Goal: Communication & Community: Answer question/provide support

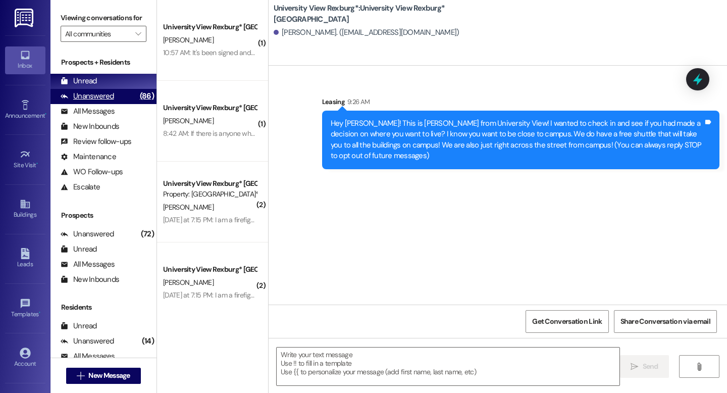
click at [93, 101] on div "Unanswered" at bounding box center [88, 96] width 54 height 11
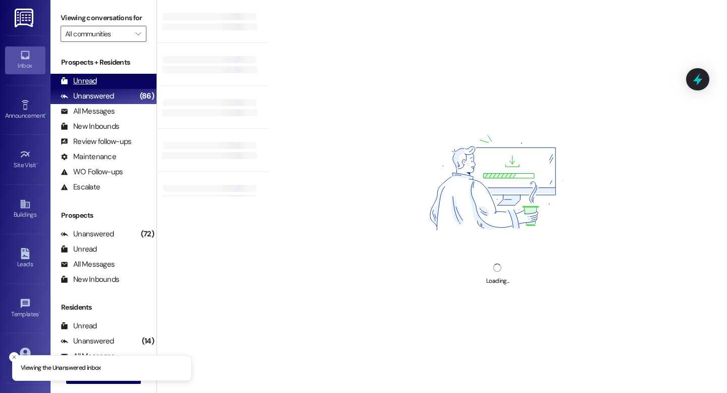
click at [86, 86] on div "Unread" at bounding box center [79, 81] width 36 height 11
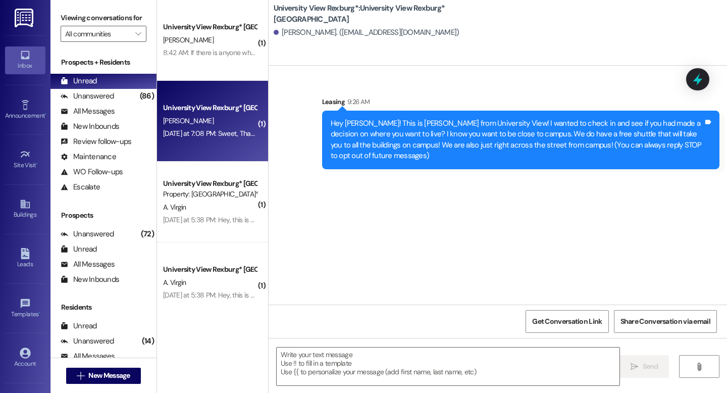
scroll to position [2, 0]
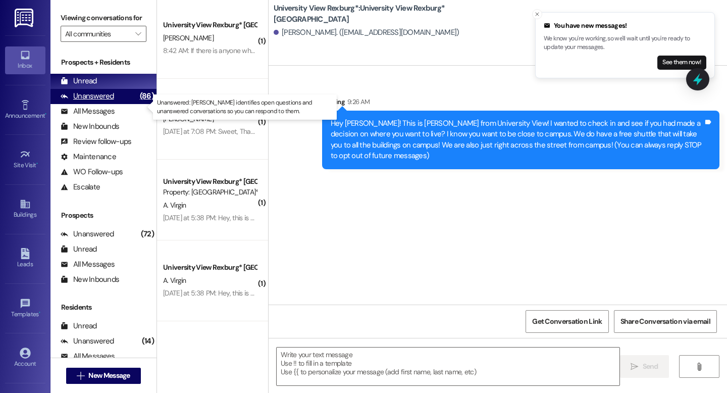
click at [113, 103] on div "Unanswered (86)" at bounding box center [103, 96] width 106 height 15
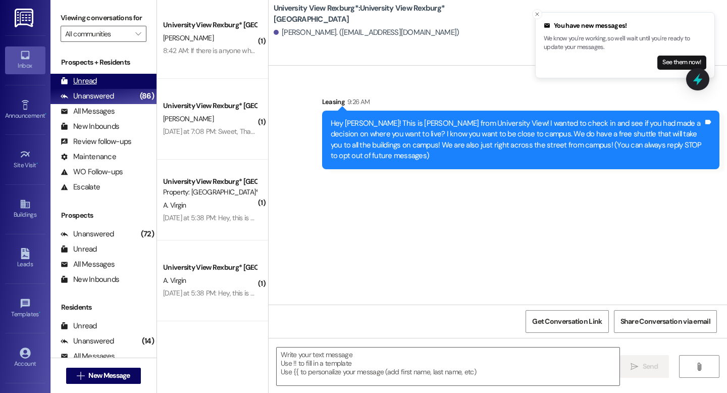
click at [84, 86] on div "Unread" at bounding box center [79, 81] width 36 height 11
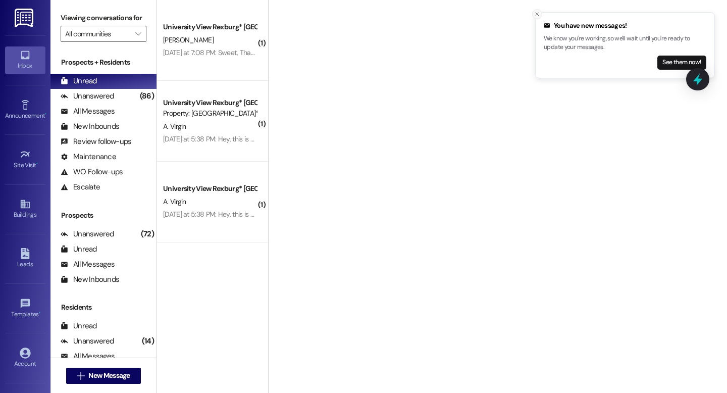
click at [538, 14] on icon "Close toast" at bounding box center [537, 14] width 6 height 6
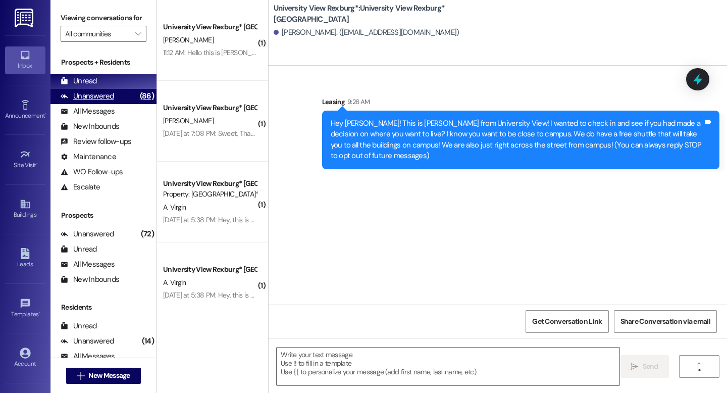
click at [85, 101] on div "Unanswered" at bounding box center [88, 96] width 54 height 11
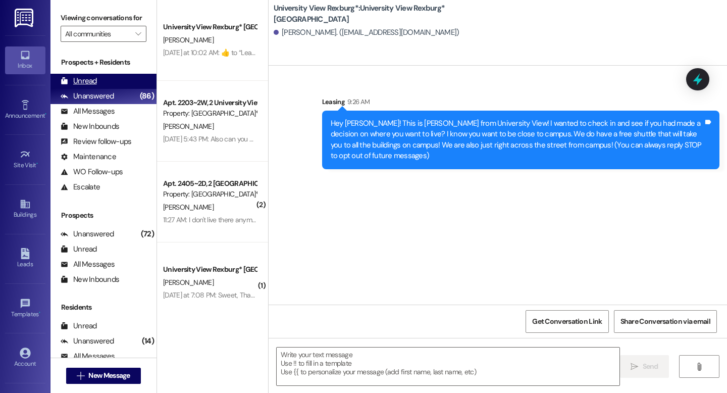
click at [95, 86] on div "Unread" at bounding box center [79, 81] width 36 height 11
